Goal: Task Accomplishment & Management: Complete application form

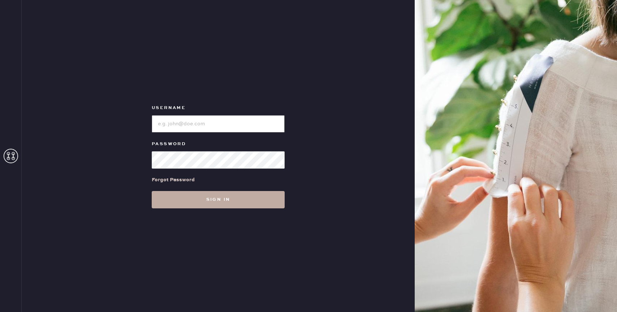
type input "reformationbond"
click at [212, 203] on button "Sign in" at bounding box center [218, 199] width 133 height 17
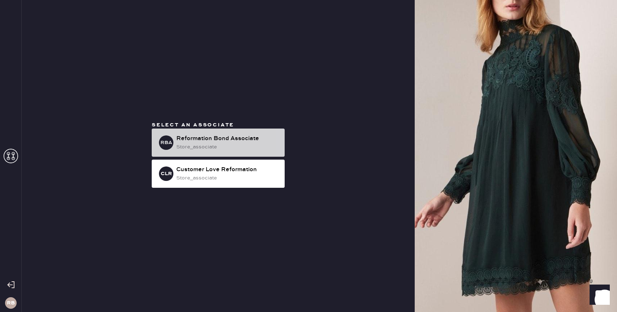
click at [243, 143] on div "store_associate" at bounding box center [227, 147] width 103 height 8
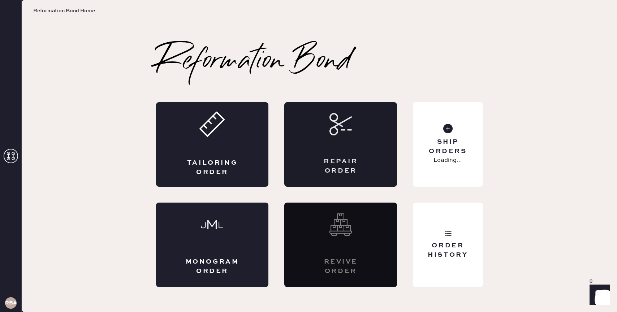
click at [342, 137] on div "Repair Order" at bounding box center [340, 144] width 113 height 85
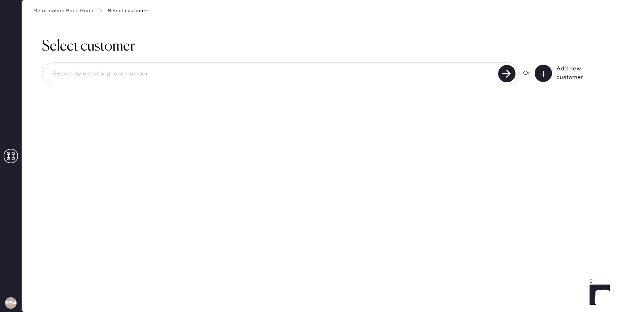
click at [347, 74] on input at bounding box center [271, 74] width 449 height 17
click at [156, 74] on input at bounding box center [271, 74] width 449 height 17
click at [82, 73] on input "[EMAIL_ADDRESS][DOMAIN_NAME]" at bounding box center [271, 74] width 449 height 17
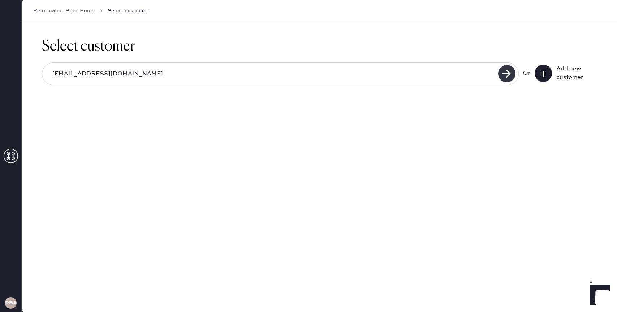
type input "[EMAIL_ADDRESS][DOMAIN_NAME]"
click at [508, 71] on use at bounding box center [506, 73] width 17 height 17
click at [544, 73] on use at bounding box center [543, 74] width 6 height 6
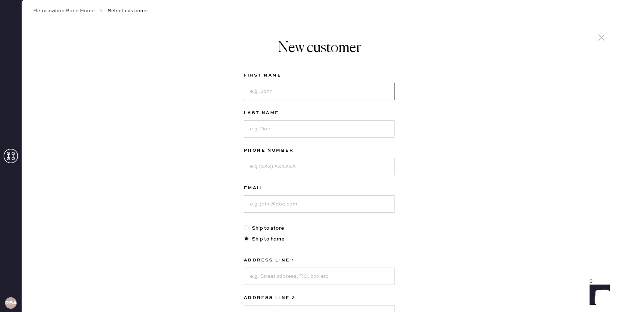
click at [276, 96] on input at bounding box center [319, 91] width 151 height 17
type input "[PERSON_NAME]"
click at [268, 129] on input at bounding box center [319, 128] width 151 height 17
type input "[PERSON_NAME]"
click at [264, 167] on input at bounding box center [319, 166] width 151 height 17
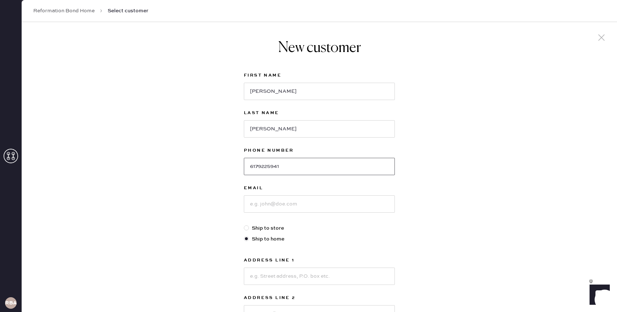
type input "6179225941"
click at [273, 202] on input at bounding box center [319, 203] width 151 height 17
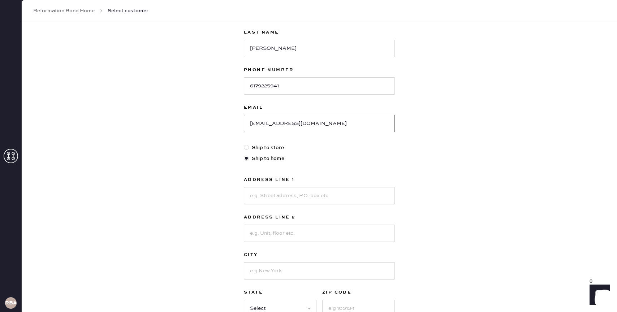
scroll to position [82, 0]
type input "[EMAIL_ADDRESS][DOMAIN_NAME]"
click at [320, 194] on input at bounding box center [319, 194] width 151 height 17
type input "504 E 12th"
click at [313, 234] on input at bounding box center [319, 232] width 151 height 17
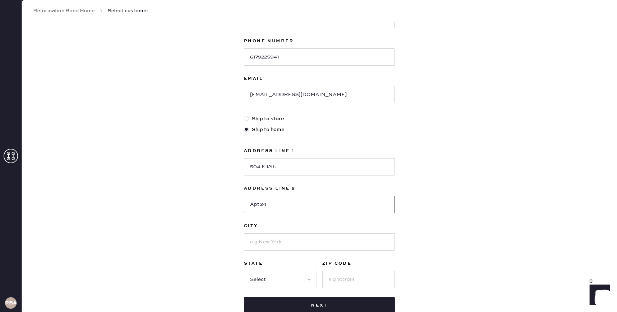
scroll to position [114, 0]
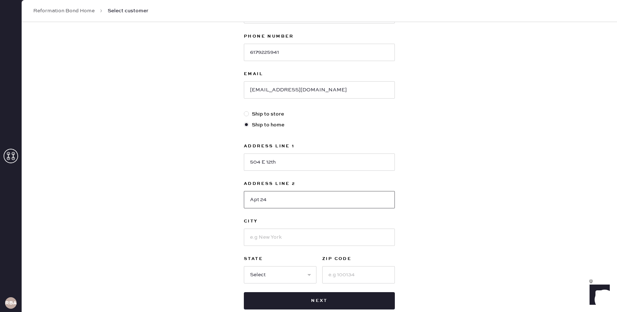
type input "Apt 24"
click at [302, 244] on input at bounding box center [319, 237] width 151 height 17
type input "[US_STATE]"
click at [258, 279] on select "Select AK AL AR AZ CA CO CT [GEOGRAPHIC_DATA] DE FL [GEOGRAPHIC_DATA] HI [GEOGR…" at bounding box center [280, 274] width 73 height 17
select select "NY"
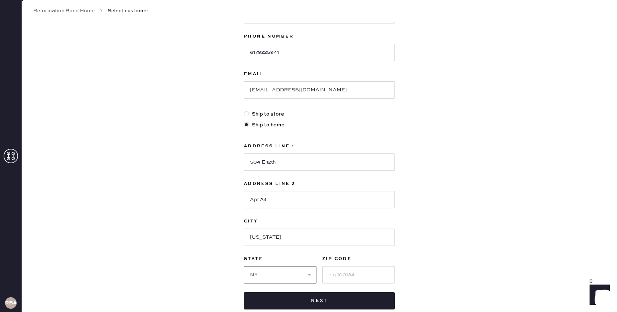
click at [244, 266] on select "Select AK AL AR AZ CA CO CT [GEOGRAPHIC_DATA] DE FL [GEOGRAPHIC_DATA] HI [GEOGR…" at bounding box center [280, 274] width 73 height 17
click at [329, 275] on input at bounding box center [358, 274] width 73 height 17
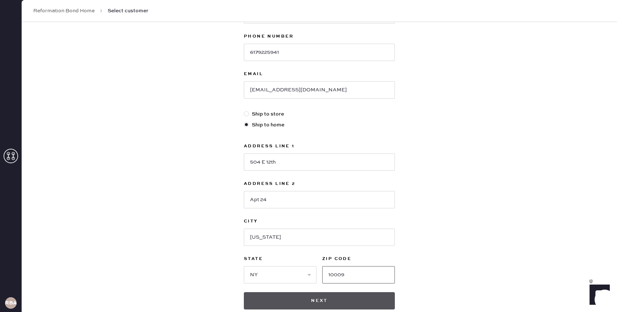
type input "10009"
click at [331, 299] on button "Next" at bounding box center [319, 300] width 151 height 17
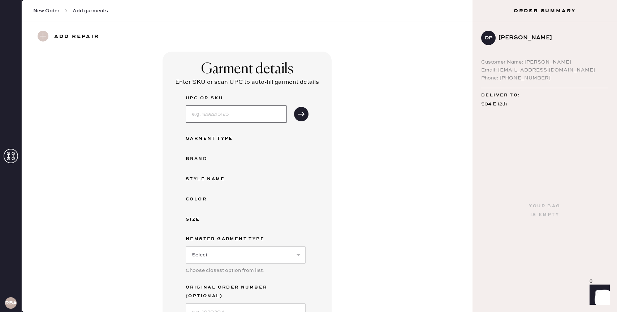
click at [224, 113] on input at bounding box center [236, 113] width 101 height 17
click at [293, 255] on select "Select Basic Skirt Jeans Leggings Pants Shorts Basic Sleeved Dress Basic Sleeve…" at bounding box center [246, 254] width 120 height 17
select select "31"
click at [186, 246] on select "Select Basic Skirt Jeans Leggings Pants Shorts Basic Sleeved Dress Basic Sleeve…" at bounding box center [246, 254] width 120 height 17
click at [237, 116] on input at bounding box center [236, 113] width 101 height 17
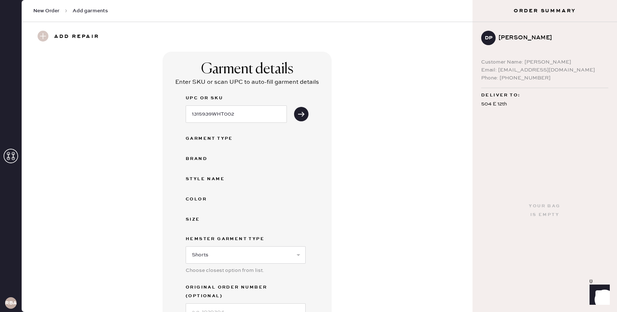
click at [270, 143] on div "UPC or SKU 1315939WHT002 Garment Type Brand Style name Color Size Hemster Garme…" at bounding box center [247, 207] width 123 height 227
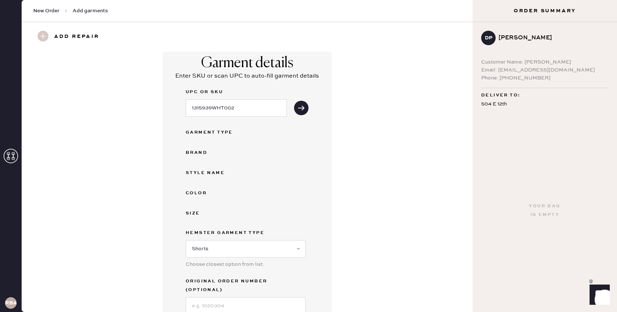
scroll to position [8, 0]
click at [233, 107] on input "1315939WHT002" at bounding box center [236, 106] width 101 height 17
type input "1315939WHT002"
click at [256, 165] on div "UPC or SKU 1315939WHT002 Garment Type Brand Style name Color Size Hemster Garme…" at bounding box center [247, 199] width 123 height 227
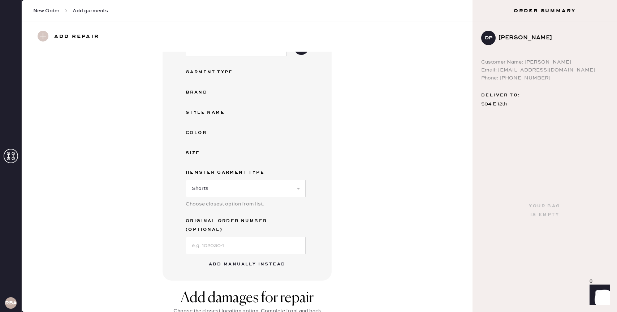
scroll to position [81, 0]
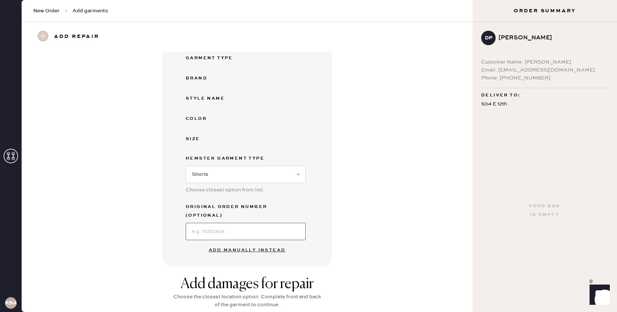
click at [241, 223] on input at bounding box center [246, 231] width 120 height 17
type input "S26374722"
click at [360, 215] on div "Garment details Enter SKU or scan UPC to auto-fill garment details UPC or SKU 1…" at bounding box center [247, 118] width 425 height 295
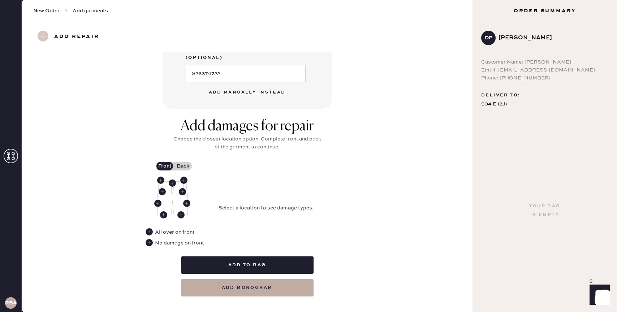
scroll to position [240, 0]
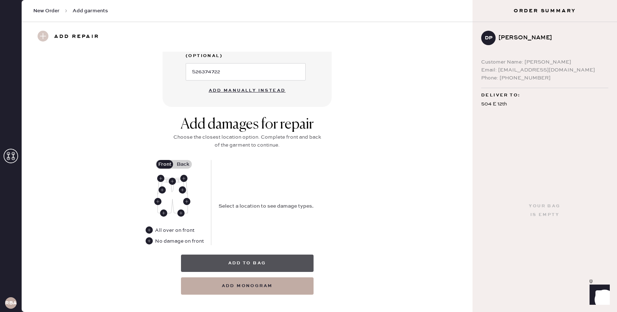
click at [256, 255] on button "Add to bag" at bounding box center [247, 263] width 133 height 17
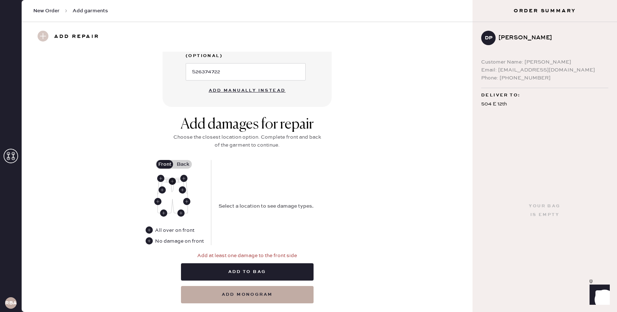
click at [172, 178] on use at bounding box center [172, 181] width 7 height 7
click at [252, 190] on select "Select Broken / Ripped Hem Broken Beads Broken Belt Loop Broken Button Broken E…" at bounding box center [283, 197] width 130 height 17
select select "1322"
click at [218, 189] on select "Select Broken / Ripped Hem Broken Beads Broken Belt Loop Broken Button Broken E…" at bounding box center [283, 197] width 130 height 17
select select
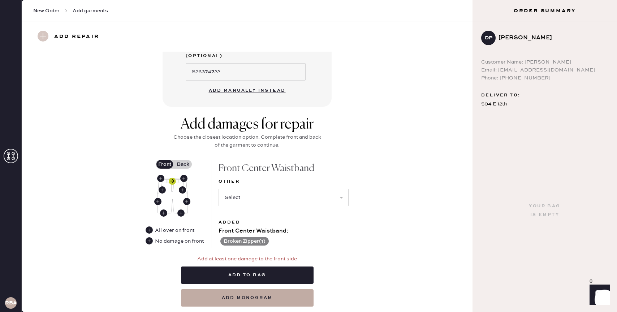
click at [172, 178] on use at bounding box center [172, 181] width 7 height 7
click at [261, 237] on button "Broken Zipper ( 1 )" at bounding box center [244, 241] width 48 height 9
click at [224, 238] on use at bounding box center [222, 241] width 7 height 7
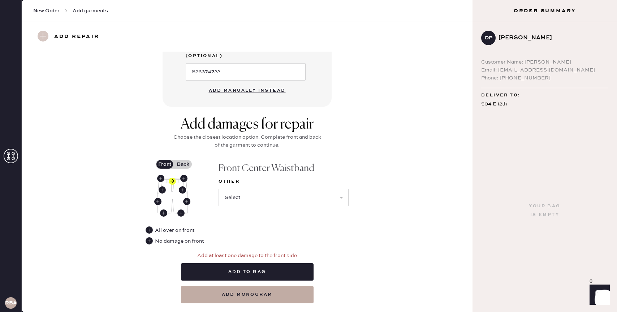
click at [179, 160] on label "Back" at bounding box center [183, 164] width 18 height 9
click at [183, 164] on input "Back" at bounding box center [183, 164] width 0 height 0
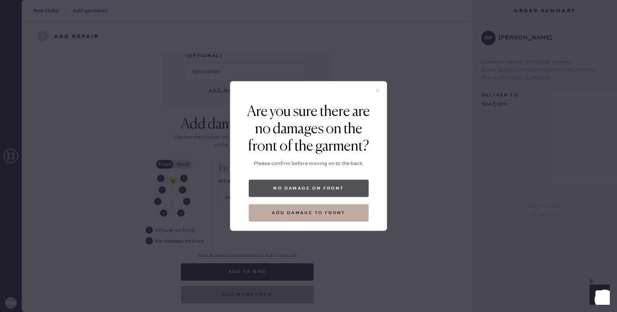
click at [324, 189] on button "No damage on front" at bounding box center [308, 188] width 120 height 17
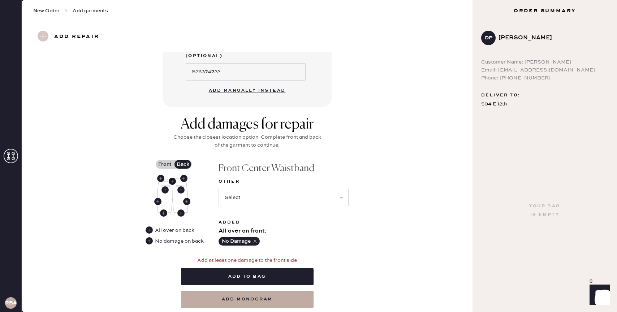
click at [173, 178] on use at bounding box center [172, 181] width 7 height 7
click at [263, 190] on select "Select Broken / Ripped Hem Broken Beads Broken Belt Loop Broken Button Broken E…" at bounding box center [283, 197] width 130 height 17
select select "1322"
click at [218, 189] on select "Select Broken / Ripped Hem Broken Beads Broken Belt Loop Broken Button Broken E…" at bounding box center [283, 197] width 130 height 17
select select
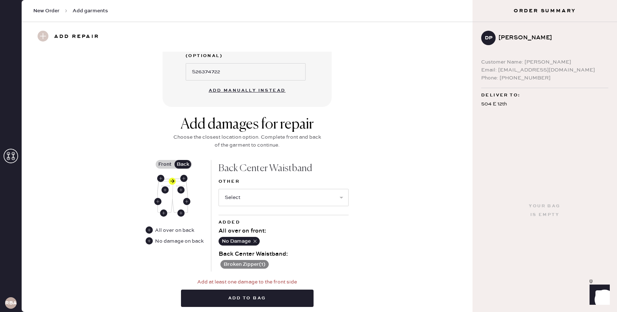
click at [378, 183] on div "Add damages for repair Choose the closest location option. Complete front and b…" at bounding box center [247, 223] width 425 height 214
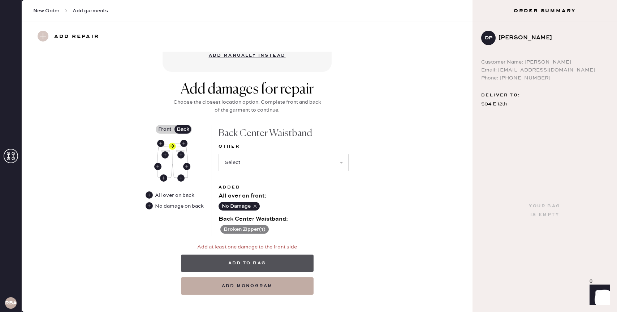
click at [285, 255] on button "Add to bag" at bounding box center [247, 263] width 133 height 17
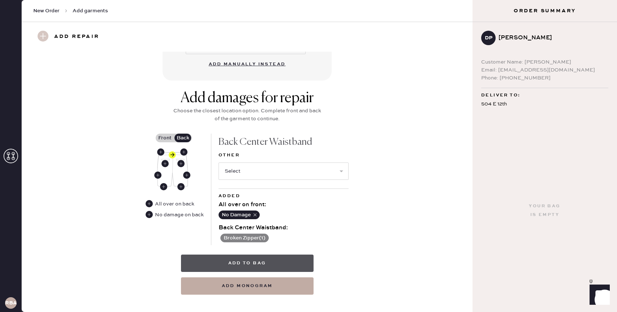
click at [269, 255] on button "Add to bag" at bounding box center [247, 263] width 133 height 17
click at [260, 255] on button "Add to bag" at bounding box center [247, 263] width 133 height 17
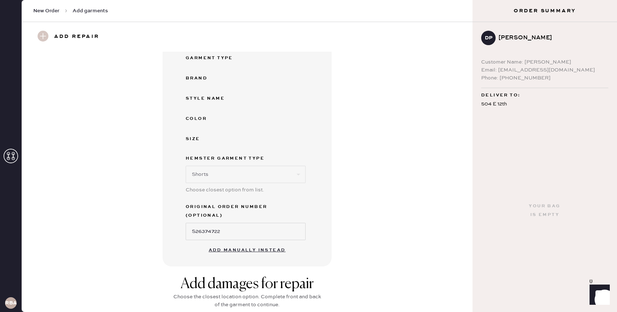
scroll to position [0, 0]
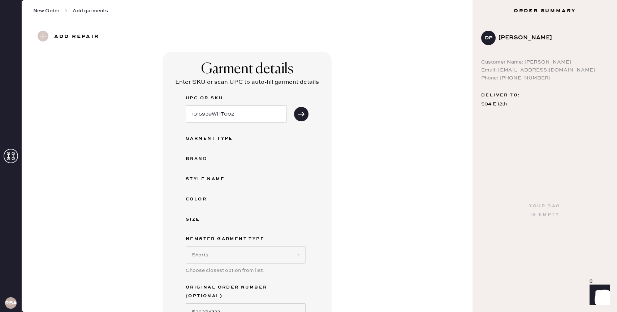
click at [236, 139] on div "Garment Type" at bounding box center [215, 138] width 58 height 9
click at [301, 115] on icon "submit" at bounding box center [301, 114] width 7 height 7
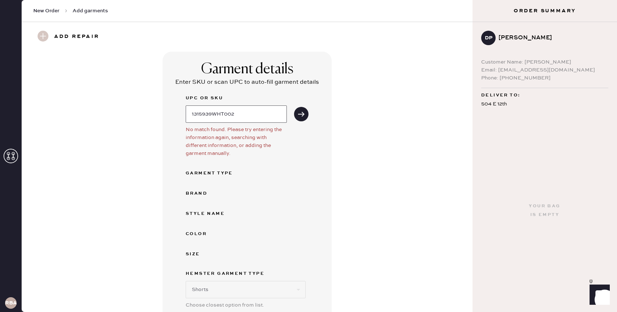
click at [242, 114] on input "1315939WHT002" at bounding box center [236, 113] width 101 height 17
click at [301, 113] on icon "submit" at bounding box center [301, 114] width 7 height 7
click at [259, 115] on input "1315939WHT002" at bounding box center [236, 113] width 101 height 17
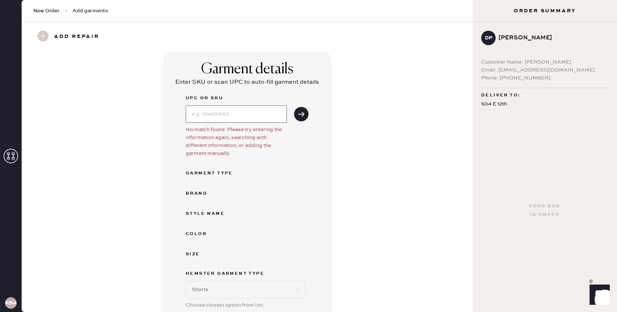
click at [235, 114] on input at bounding box center [236, 113] width 101 height 17
type input "1315939WHT002"
click at [300, 117] on icon "submit" at bounding box center [301, 114] width 7 height 7
click at [239, 116] on input "1315939WHT002" at bounding box center [236, 113] width 101 height 17
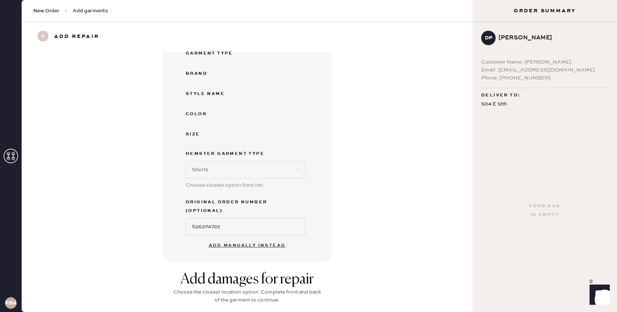
scroll to position [133, 0]
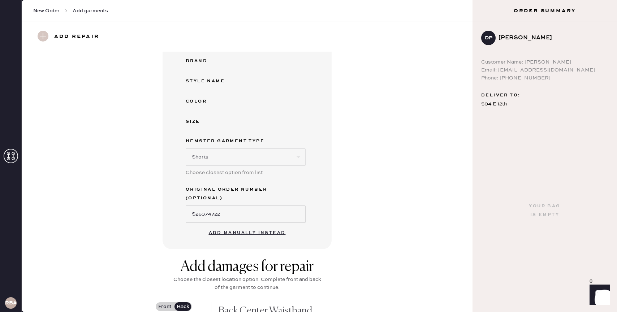
click at [249, 226] on button "Add manually instead" at bounding box center [247, 233] width 86 height 14
select select "31"
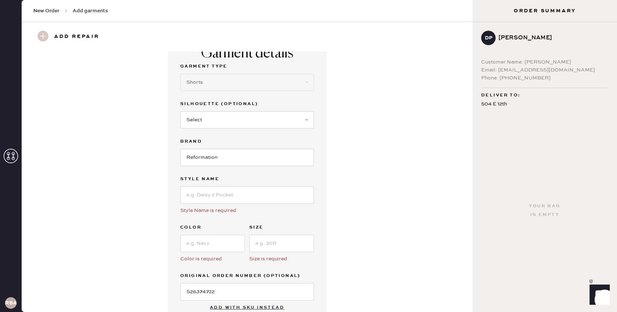
scroll to position [0, 0]
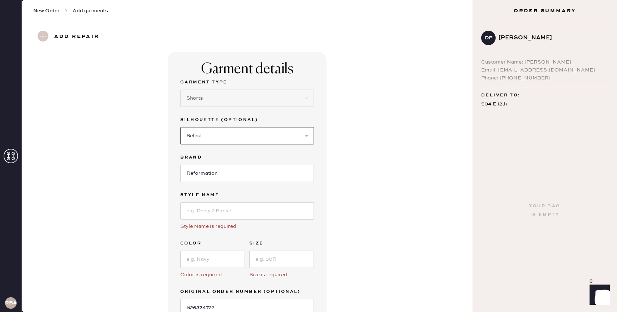
click at [225, 133] on select "Select Other" at bounding box center [247, 135] width 134 height 17
click at [180, 127] on select "Select Other" at bounding box center [247, 135] width 134 height 17
click at [211, 140] on select "Select Other" at bounding box center [247, 135] width 134 height 17
select select "other"
click at [180, 127] on select "Select Other" at bounding box center [247, 135] width 134 height 17
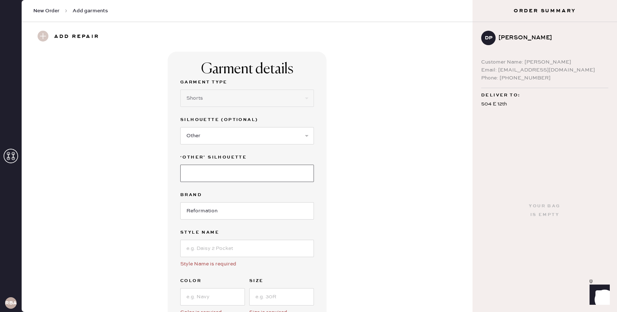
click at [212, 169] on input at bounding box center [247, 173] width 134 height 17
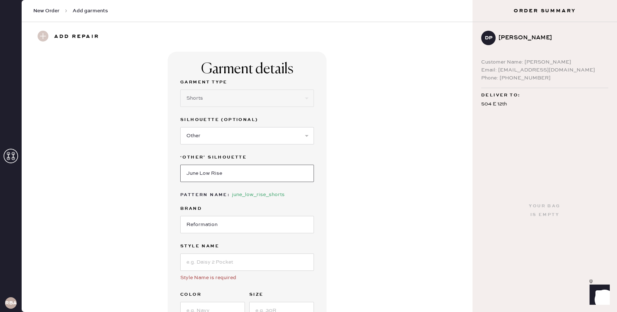
type input "June Low Rise"
click at [233, 262] on input at bounding box center [247, 262] width 134 height 17
type input "june low rise"
click at [328, 229] on div "Garment details Garment Type Select Basic Skirt Jeans Leggings Pants Shorts Bas…" at bounding box center [247, 221] width 425 height 339
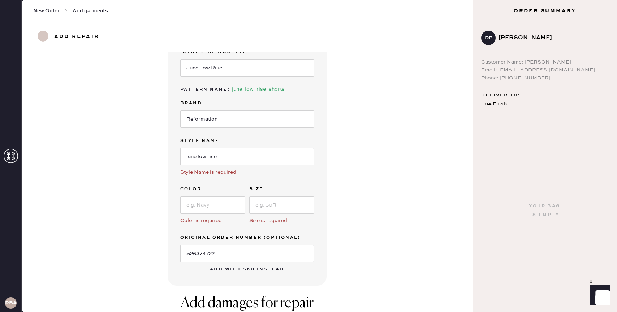
scroll to position [112, 0]
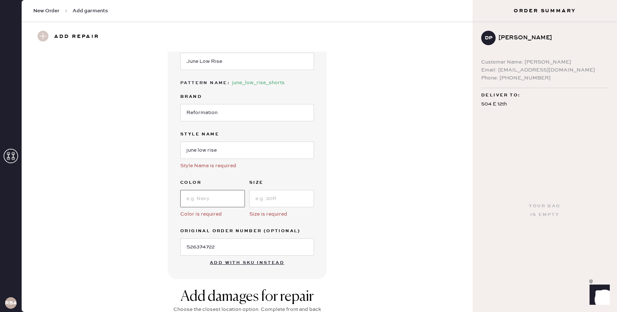
click at [213, 195] on input at bounding box center [212, 198] width 65 height 17
type input "white"
click at [269, 198] on input at bounding box center [281, 198] width 65 height 17
type input "2"
click at [345, 178] on div "Garment details Garment Type Select Basic Skirt Jeans Leggings Pants Shorts Bas…" at bounding box center [247, 109] width 425 height 339
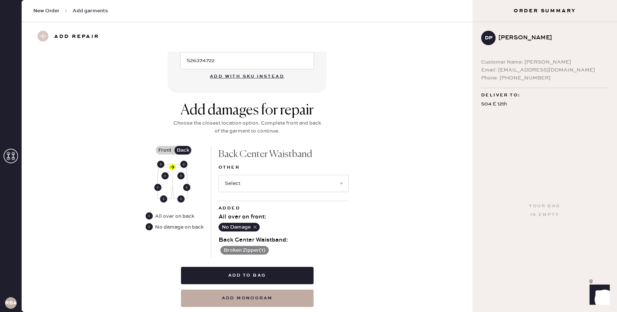
scroll to position [319, 0]
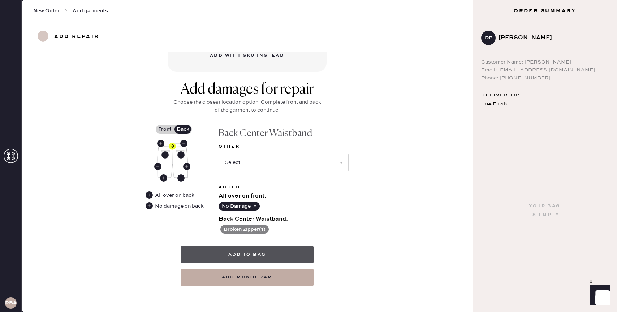
click at [267, 254] on button "Add to bag" at bounding box center [247, 254] width 133 height 17
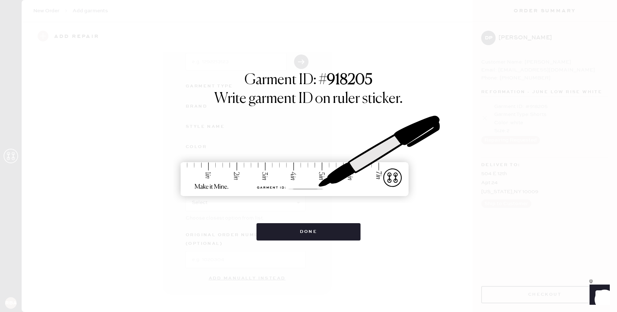
scroll to position [43, 0]
click at [318, 232] on button "Done" at bounding box center [308, 231] width 104 height 17
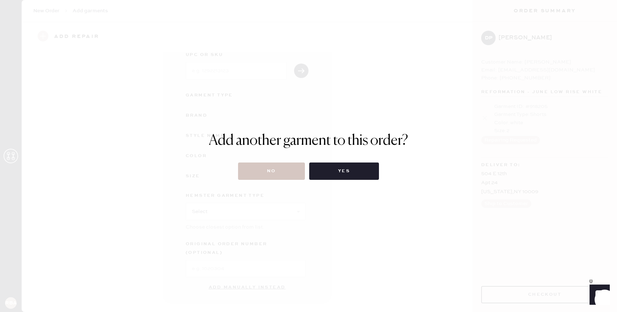
click at [318, 232] on div "Add another garment to this order? No Yes" at bounding box center [308, 156] width 617 height 312
click at [284, 174] on button "No" at bounding box center [271, 171] width 67 height 17
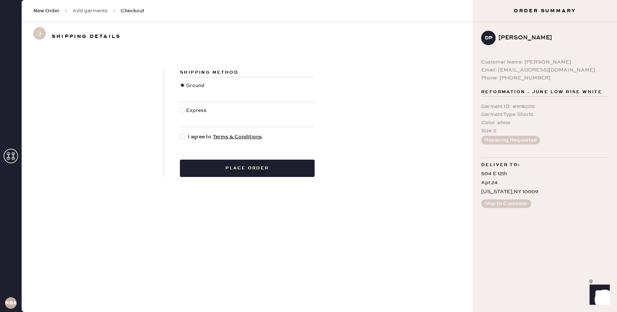
click at [183, 137] on div at bounding box center [182, 136] width 5 height 5
click at [180, 133] on input "I agree to Terms & Conditions" at bounding box center [180, 133] width 0 height 0
checkbox input "true"
click at [264, 170] on button "Place order" at bounding box center [247, 168] width 135 height 17
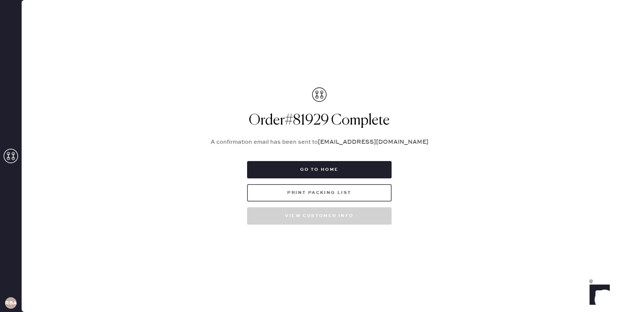
click at [354, 192] on button "Print Packing List" at bounding box center [319, 192] width 144 height 17
